Goal: Task Accomplishment & Management: Manage account settings

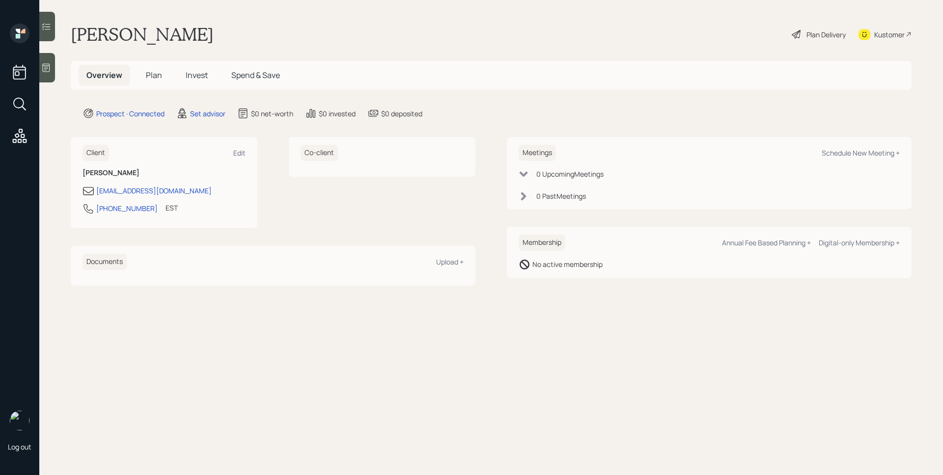
click at [45, 63] on icon at bounding box center [46, 68] width 10 height 10
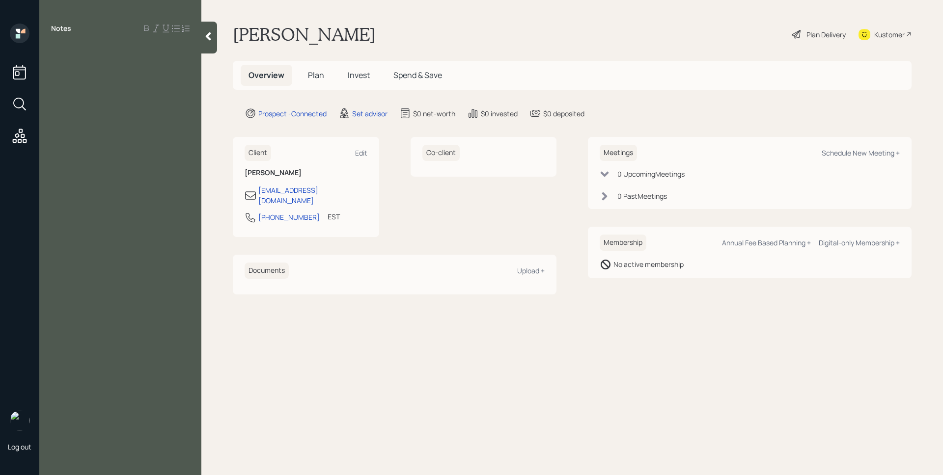
click at [107, 51] on div at bounding box center [120, 50] width 138 height 11
click at [183, 78] on div "Received proceeds from home sale" at bounding box center [120, 83] width 138 height 11
click at [54, 50] on span "Recently divorced" at bounding box center [83, 50] width 64 height 11
click at [138, 56] on span "Retired while she was [DEMOGRAPHIC_DATA]" at bounding box center [94, 67] width 87 height 22
click at [153, 53] on div "64- Recently divorced" at bounding box center [120, 50] width 138 height 11
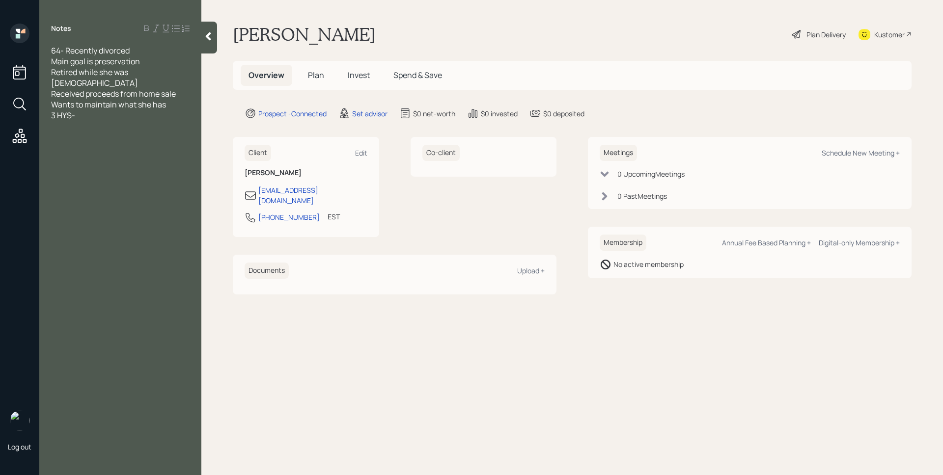
click at [101, 110] on div "3 HYS-" at bounding box center [120, 115] width 138 height 11
drag, startPoint x: 56, startPoint y: 137, endPoint x: 128, endPoint y: 135, distance: 71.7
click at [56, 142] on span "Lqudated retirement savings" at bounding box center [102, 147] width 103 height 11
click at [593, 36] on div "[PERSON_NAME] Plan Delivery Kustomer" at bounding box center [572, 35] width 678 height 22
click at [54, 121] on span "20k in retirement savings." at bounding box center [97, 126] width 93 height 11
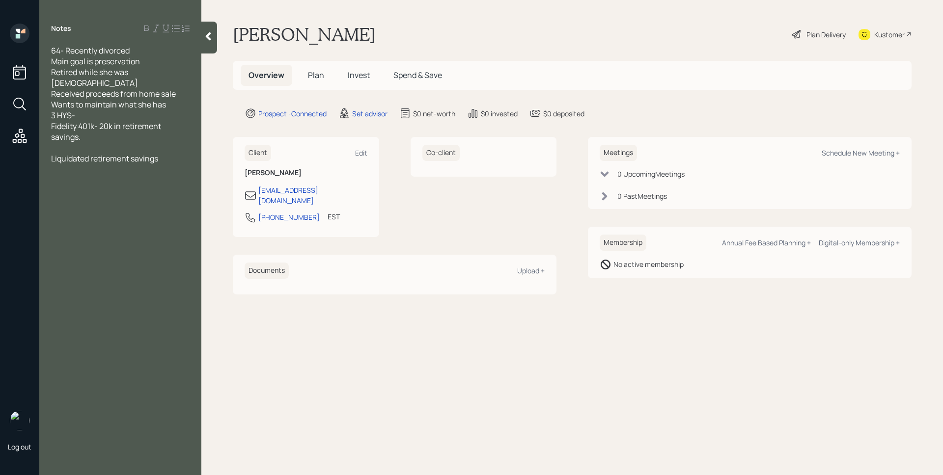
click at [107, 110] on div "3 HYS-" at bounding box center [120, 115] width 138 height 11
click at [373, 117] on div "Set advisor" at bounding box center [369, 113] width 35 height 10
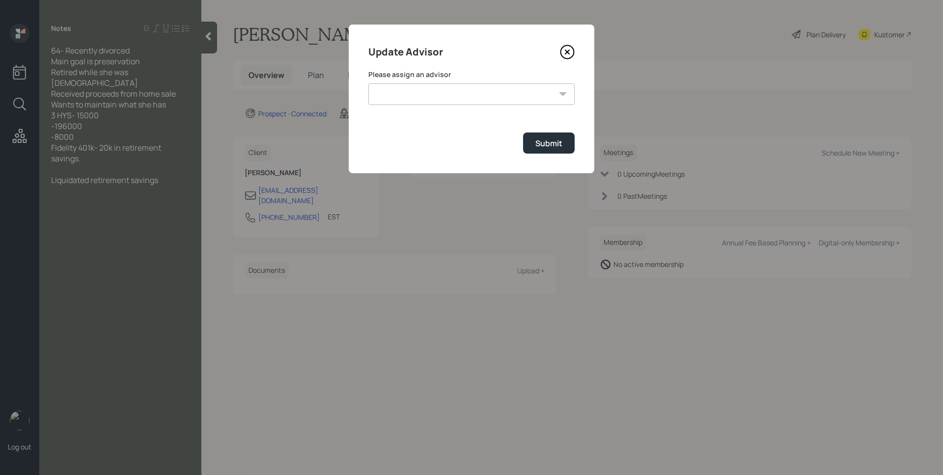
click at [418, 89] on select "[PERSON_NAME] [PERSON_NAME] [PERSON_NAME] End [PERSON_NAME] [PERSON_NAME] [PERS…" at bounding box center [471, 94] width 206 height 22
select select "d946c976-65aa-4529-ac9d-02c4f1114fc0"
click at [368, 83] on select "[PERSON_NAME] [PERSON_NAME] [PERSON_NAME] End [PERSON_NAME] [PERSON_NAME] [PERS…" at bounding box center [471, 94] width 206 height 22
click at [549, 138] on div "Submit" at bounding box center [548, 143] width 27 height 11
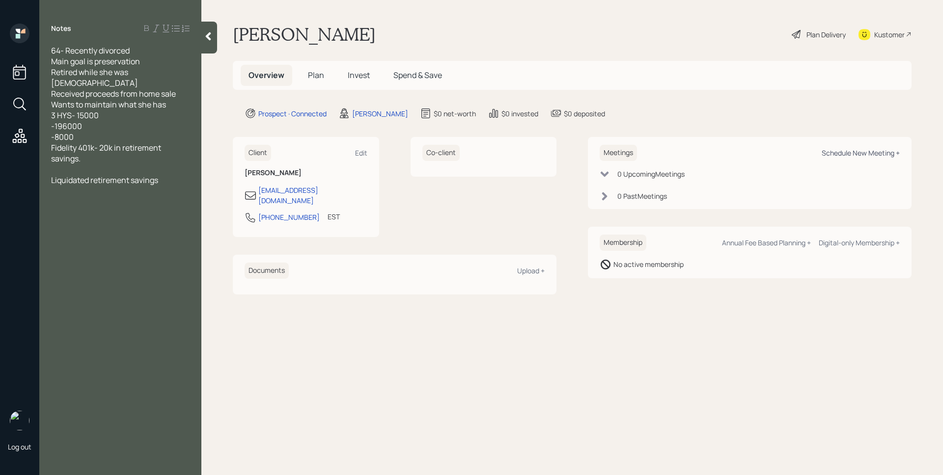
click at [862, 155] on div "Schedule New Meeting +" at bounding box center [860, 152] width 78 height 9
select select "d946c976-65aa-4529-ac9d-02c4f1114fc0"
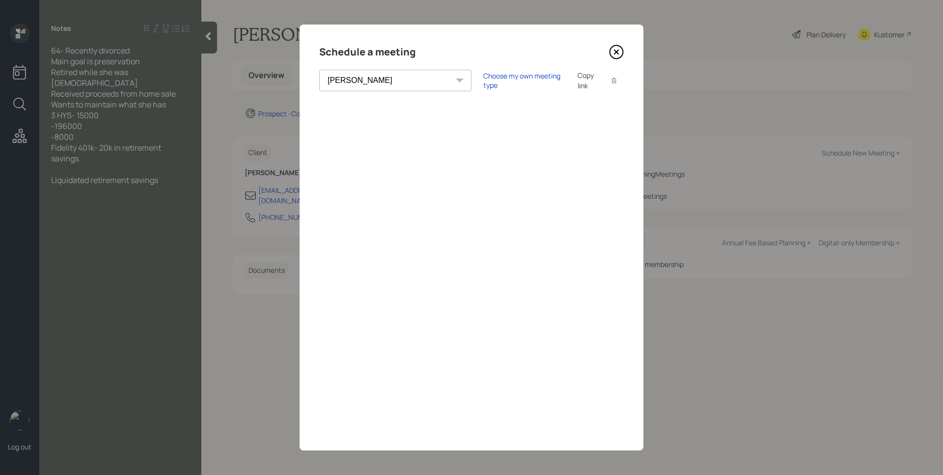
click at [619, 56] on icon at bounding box center [616, 52] width 15 height 15
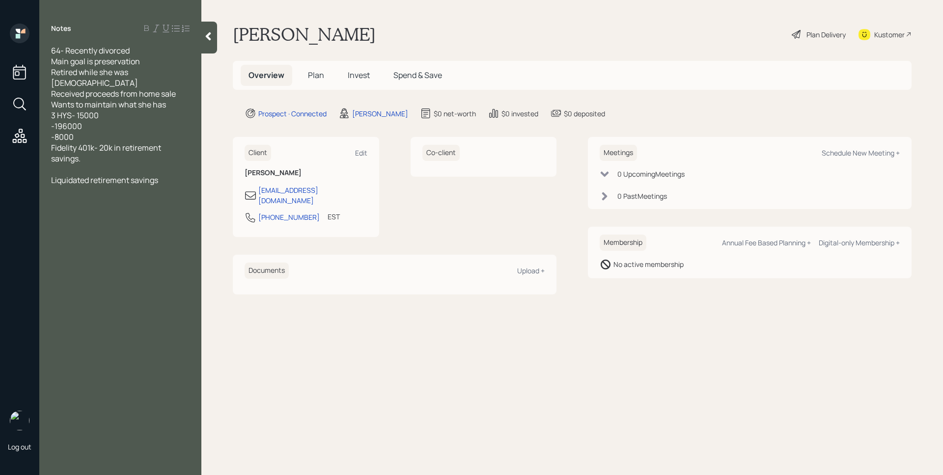
click at [571, 53] on main "[PERSON_NAME] Plan Delivery Kustomer Overview Plan Invest Spend & Save Prospect…" at bounding box center [571, 237] width 741 height 475
